Goal: Task Accomplishment & Management: Use online tool/utility

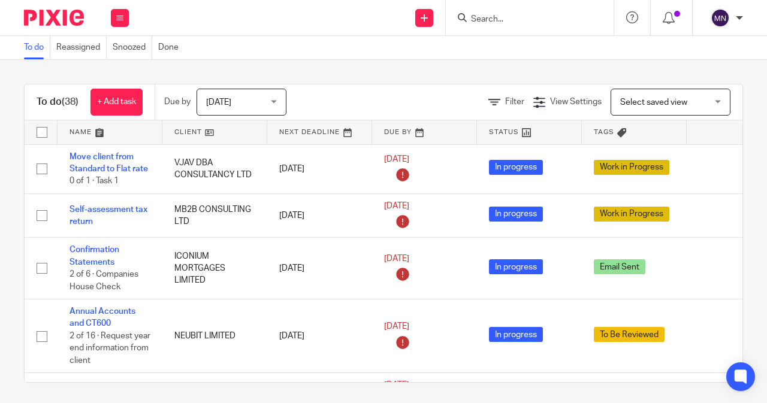
click at [492, 27] on div at bounding box center [530, 17] width 168 height 35
click at [496, 94] on div "Filter View Settings View Settings Manage saved views Select saved view Select …" at bounding box center [525, 102] width 435 height 27
click at [489, 100] on icon at bounding box center [495, 103] width 12 height 12
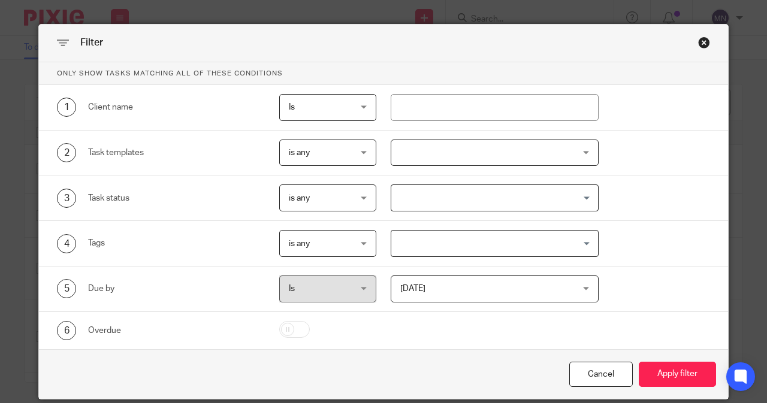
click at [396, 201] on input "Search for option" at bounding box center [493, 198] width 200 height 21
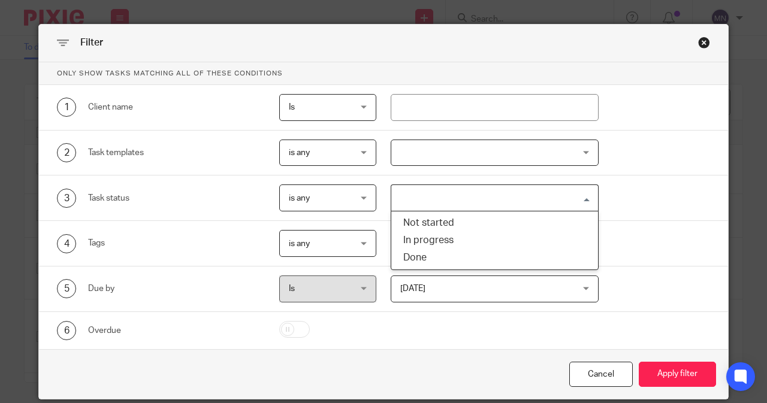
click at [412, 154] on div at bounding box center [495, 153] width 209 height 27
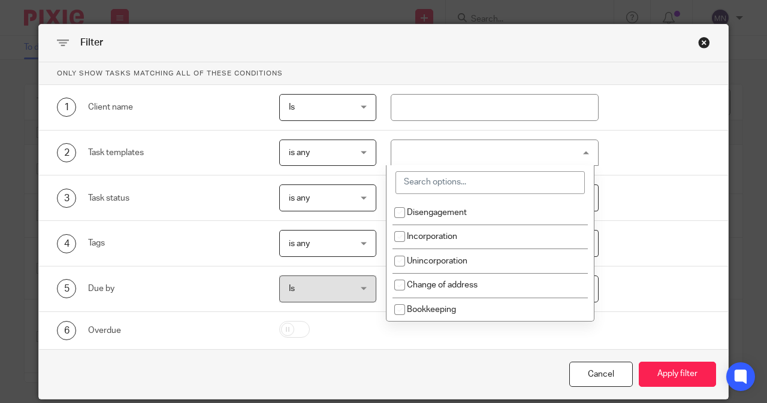
click at [420, 183] on input "search" at bounding box center [490, 182] width 189 height 23
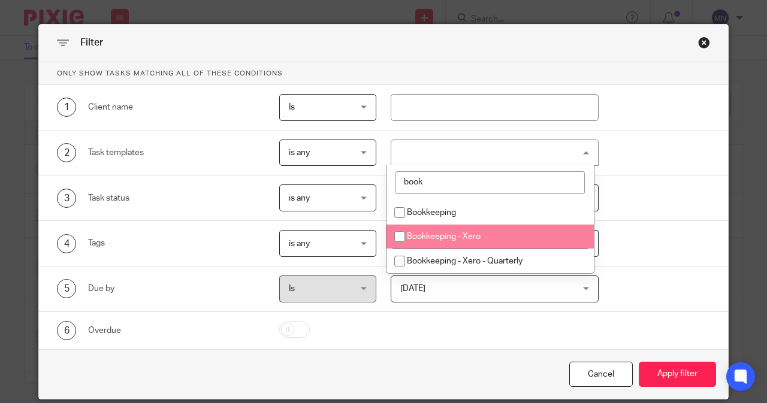
type input "book"
click at [462, 238] on span "Bookkeeping - Xero" at bounding box center [444, 237] width 74 height 8
checkbox input "true"
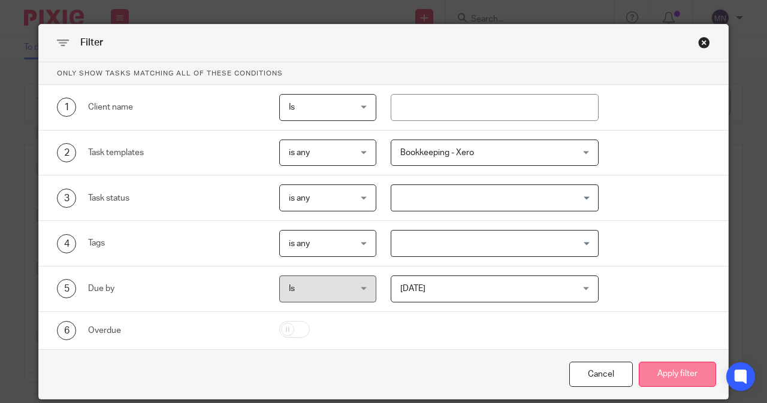
click at [664, 372] on button "Apply filter" at bounding box center [677, 375] width 77 height 26
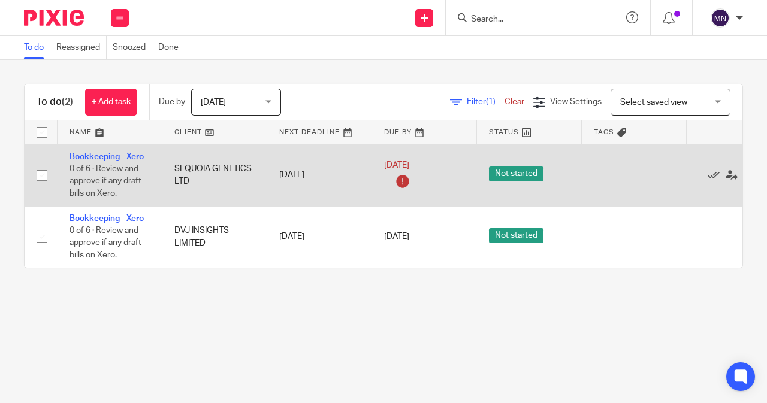
click at [113, 155] on link "Bookkeeping - Xero" at bounding box center [107, 157] width 74 height 8
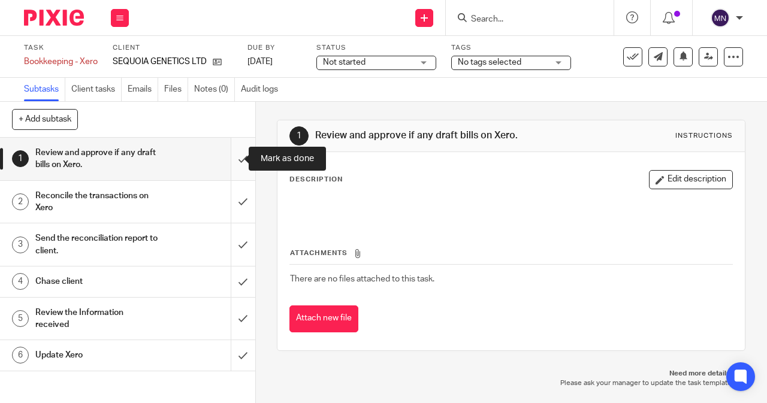
click at [228, 166] on input "submit" at bounding box center [127, 159] width 255 height 43
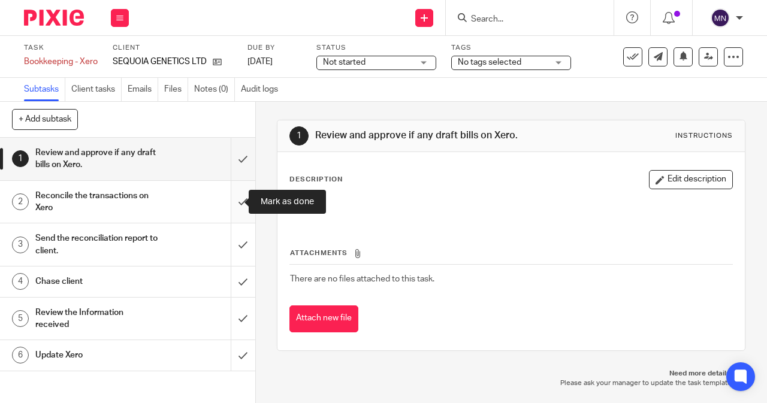
click at [235, 201] on input "submit" at bounding box center [127, 202] width 255 height 43
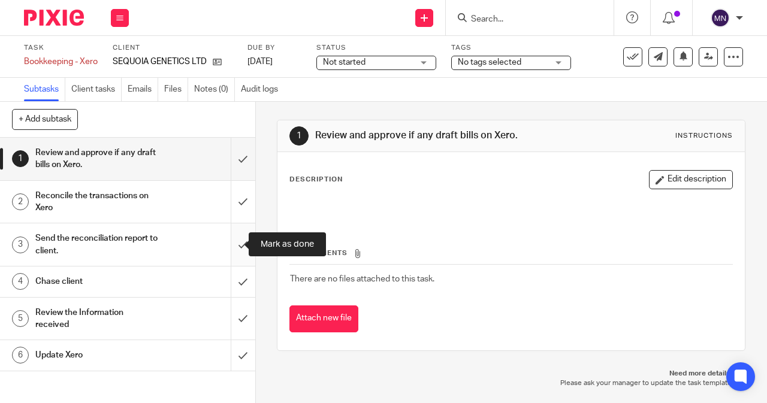
click at [231, 246] on input "submit" at bounding box center [127, 245] width 255 height 43
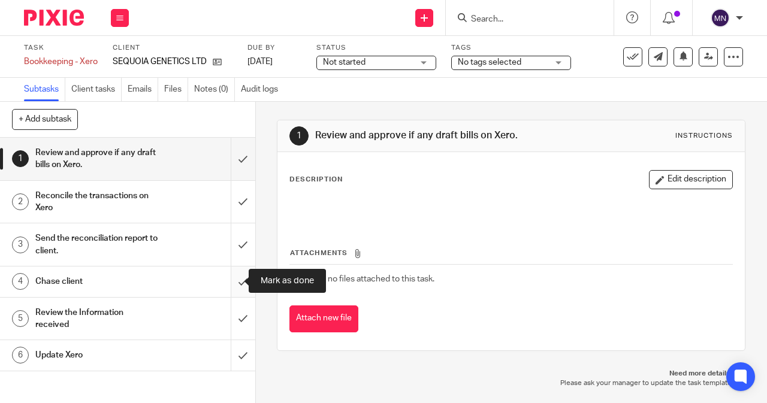
click at [237, 288] on input "submit" at bounding box center [127, 282] width 255 height 30
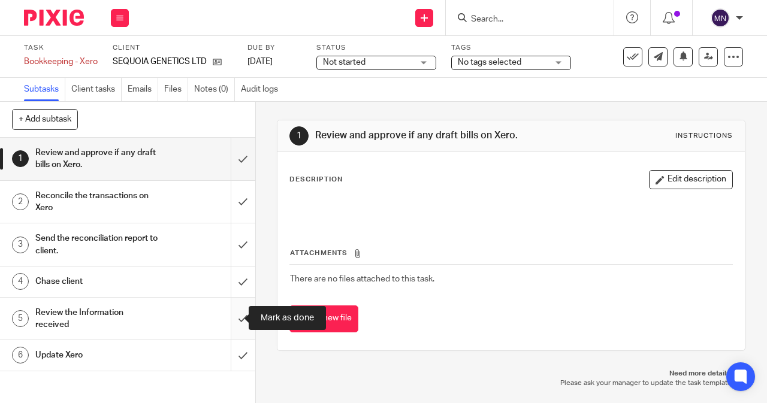
click at [225, 317] on input "submit" at bounding box center [127, 319] width 255 height 43
click at [225, 351] on input "submit" at bounding box center [127, 356] width 255 height 30
